Goal: Information Seeking & Learning: Learn about a topic

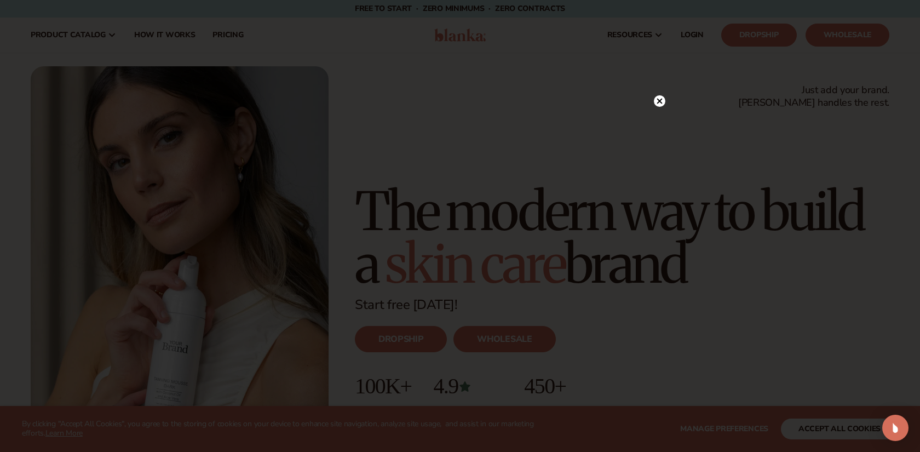
scroll to position [8, 0]
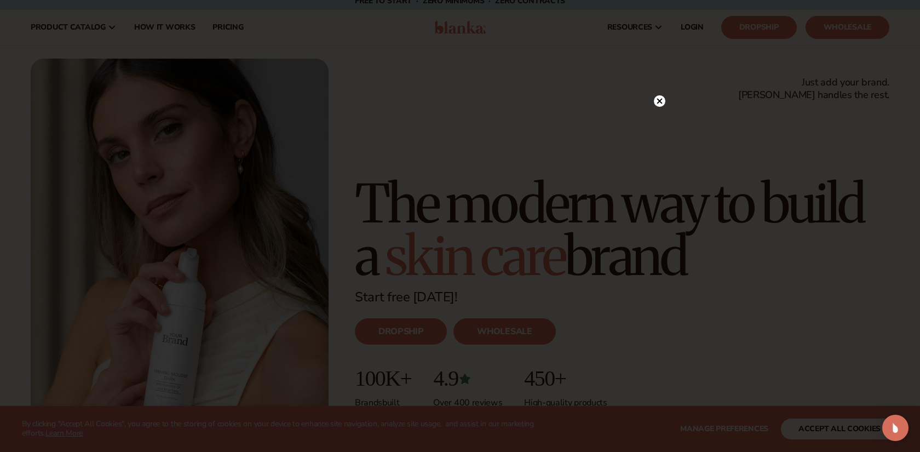
click at [659, 100] on circle at bounding box center [660, 101] width 12 height 12
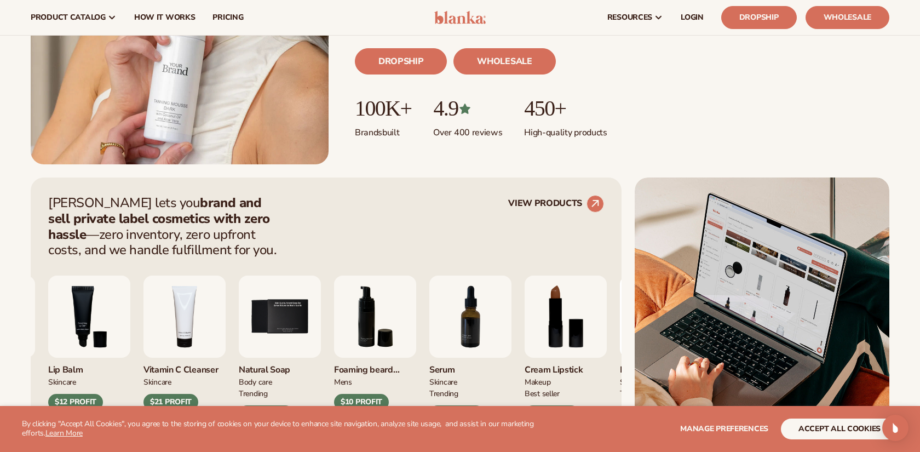
scroll to position [272, 0]
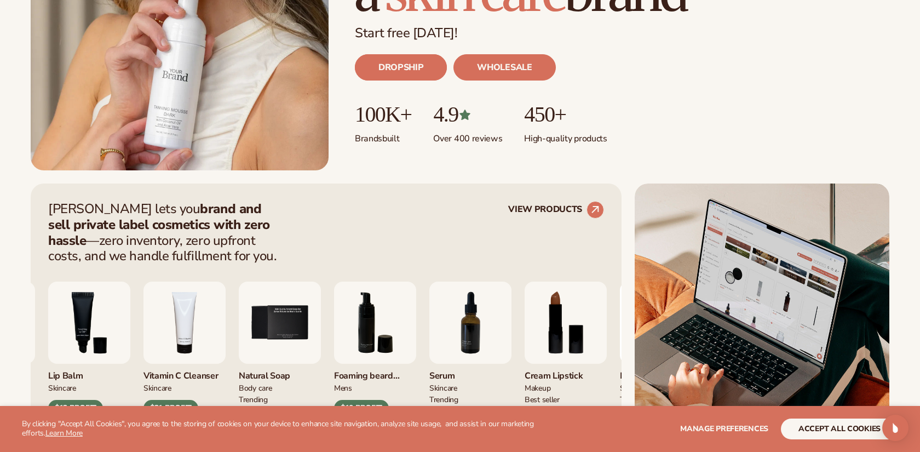
click at [406, 70] on link "DROPSHIP" at bounding box center [401, 67] width 92 height 26
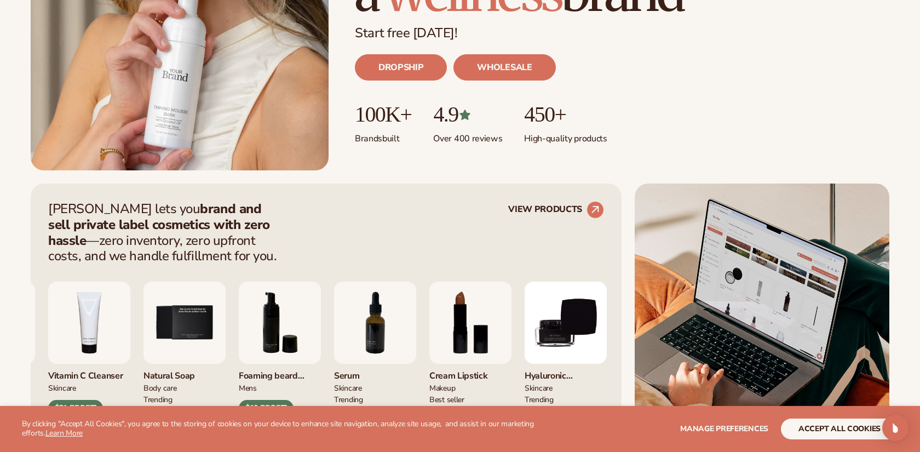
scroll to position [0, 0]
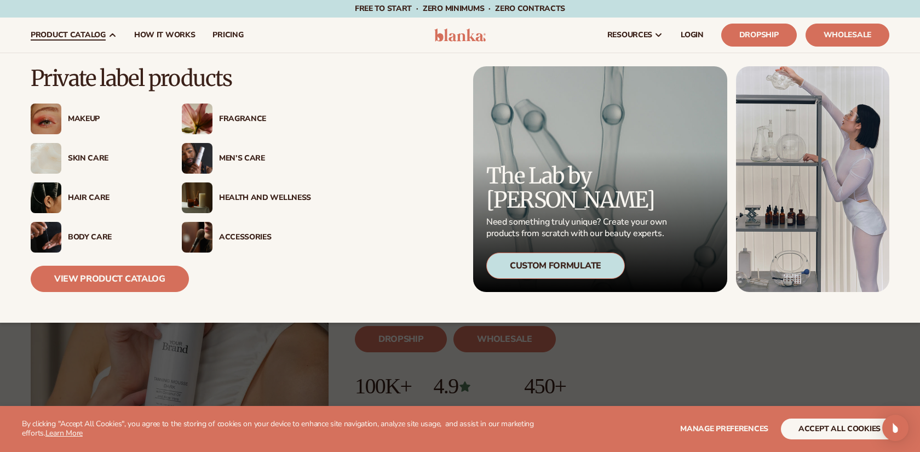
click at [91, 156] on div "Skin Care" at bounding box center [114, 158] width 92 height 9
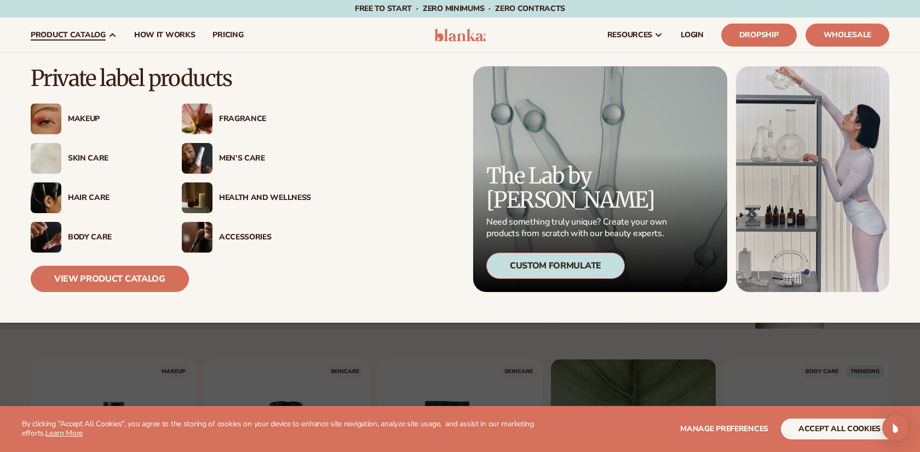
click at [91, 159] on div "Skin Care" at bounding box center [114, 158] width 92 height 9
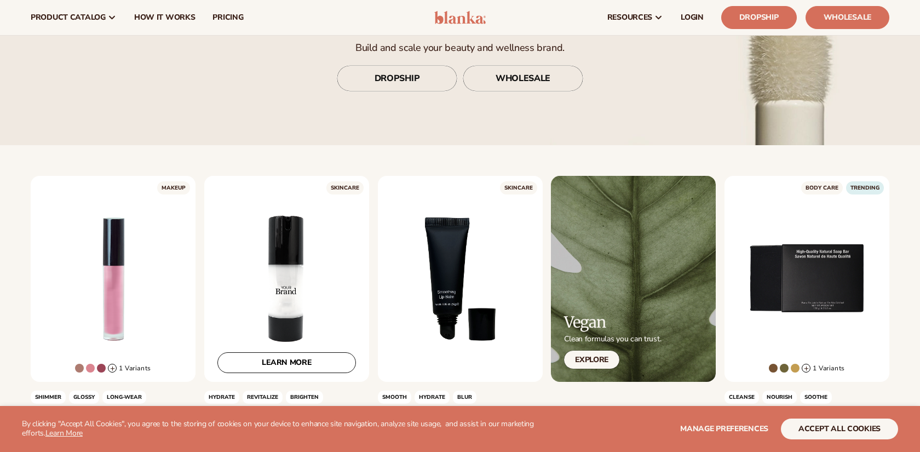
click at [348, 186] on div "LEARN MORE" at bounding box center [286, 279] width 165 height 206
click at [347, 188] on div "LEARN MORE" at bounding box center [286, 279] width 165 height 206
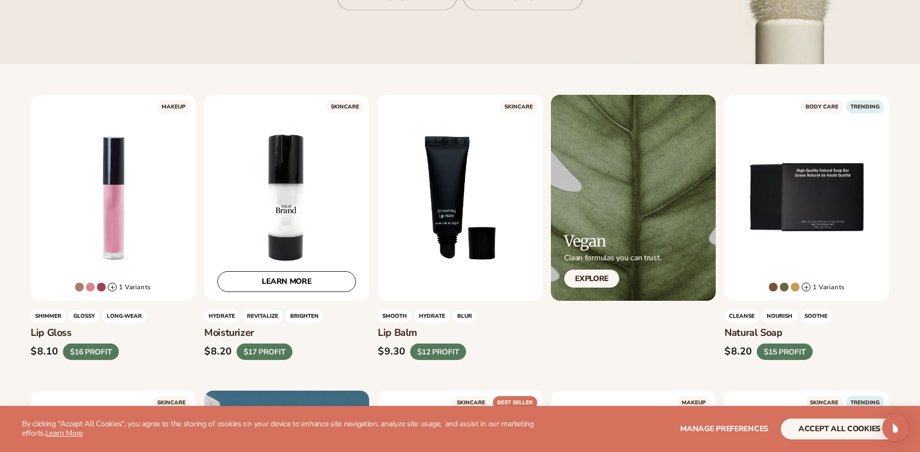
scroll to position [394, 0]
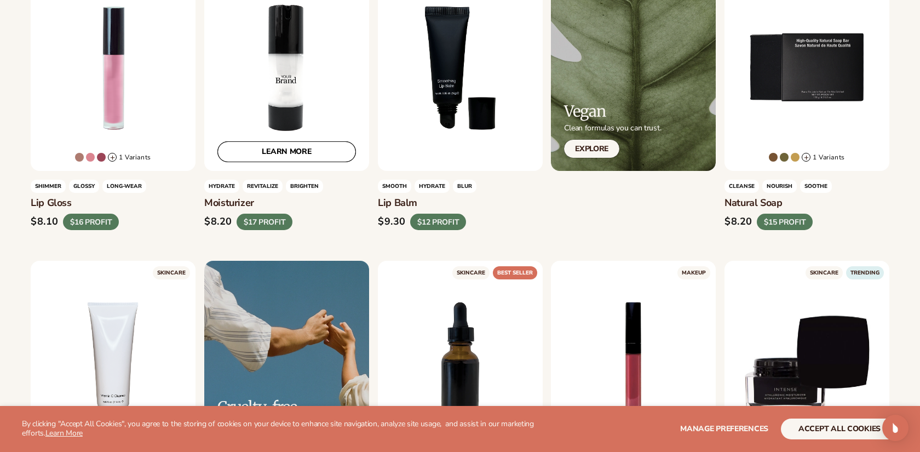
click at [289, 151] on link "LEARN MORE" at bounding box center [286, 151] width 139 height 21
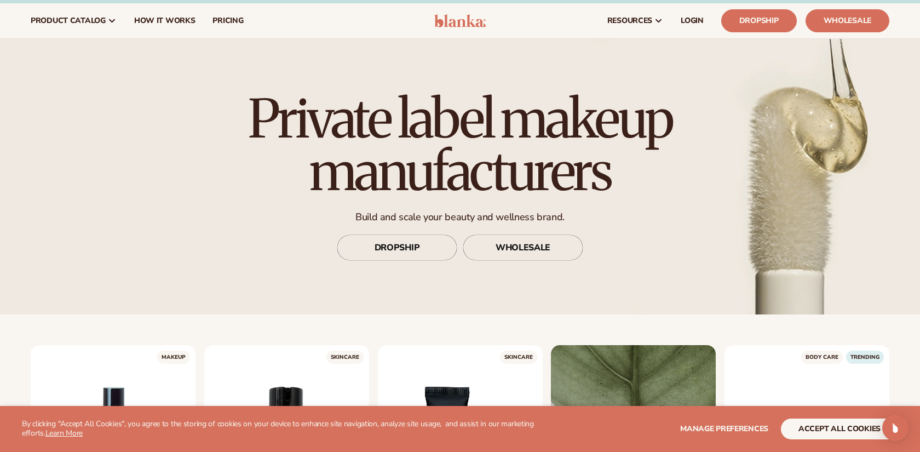
scroll to position [0, 0]
